Goal: Find specific page/section: Find specific page/section

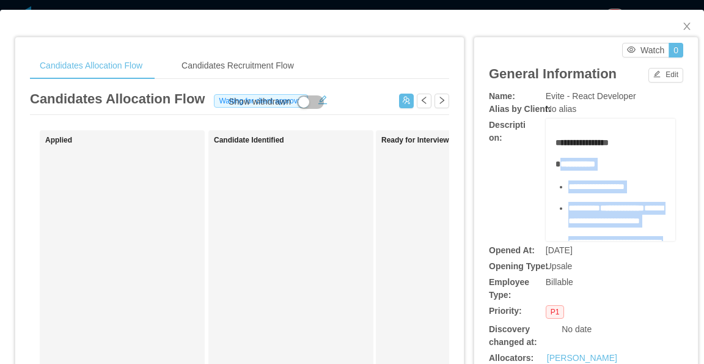
drag, startPoint x: 648, startPoint y: 160, endPoint x: 554, endPoint y: 158, distance: 94.2
click at [554, 158] on div "**********" at bounding box center [611, 180] width 130 height 122
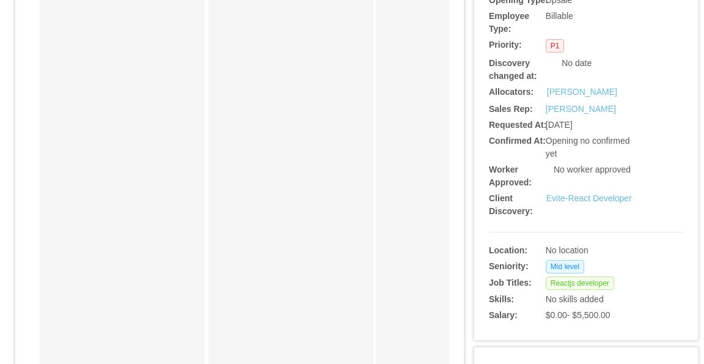
scroll to position [306, 0]
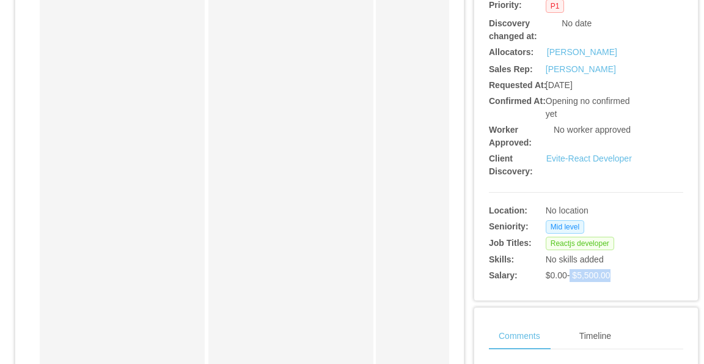
drag, startPoint x: 611, startPoint y: 276, endPoint x: 564, endPoint y: 273, distance: 47.2
click at [564, 273] on div "$0.00 - $5,500.00" at bounding box center [594, 275] width 97 height 13
copy span "$5,500.00"
